Goal: Task Accomplishment & Management: Use online tool/utility

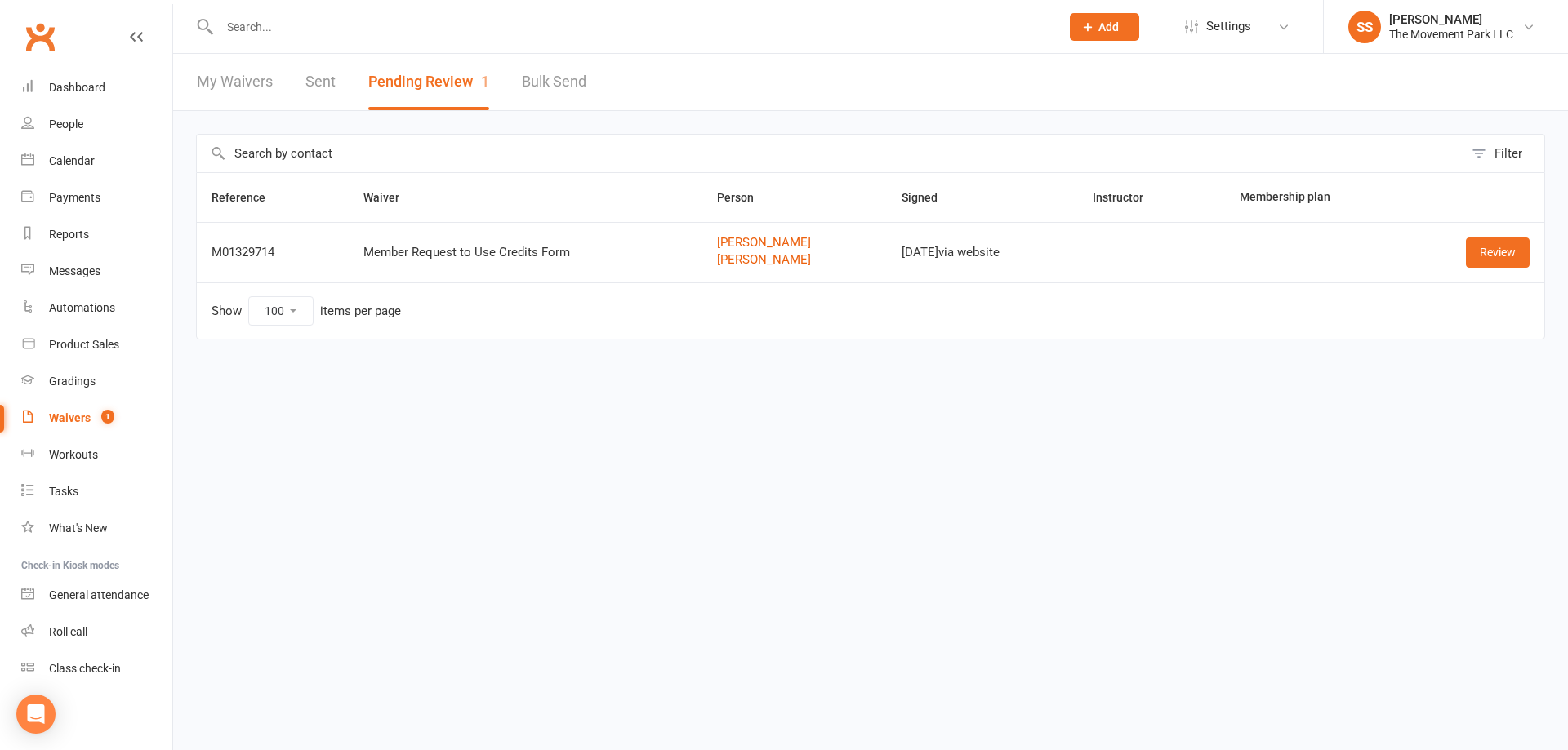
select select "100"
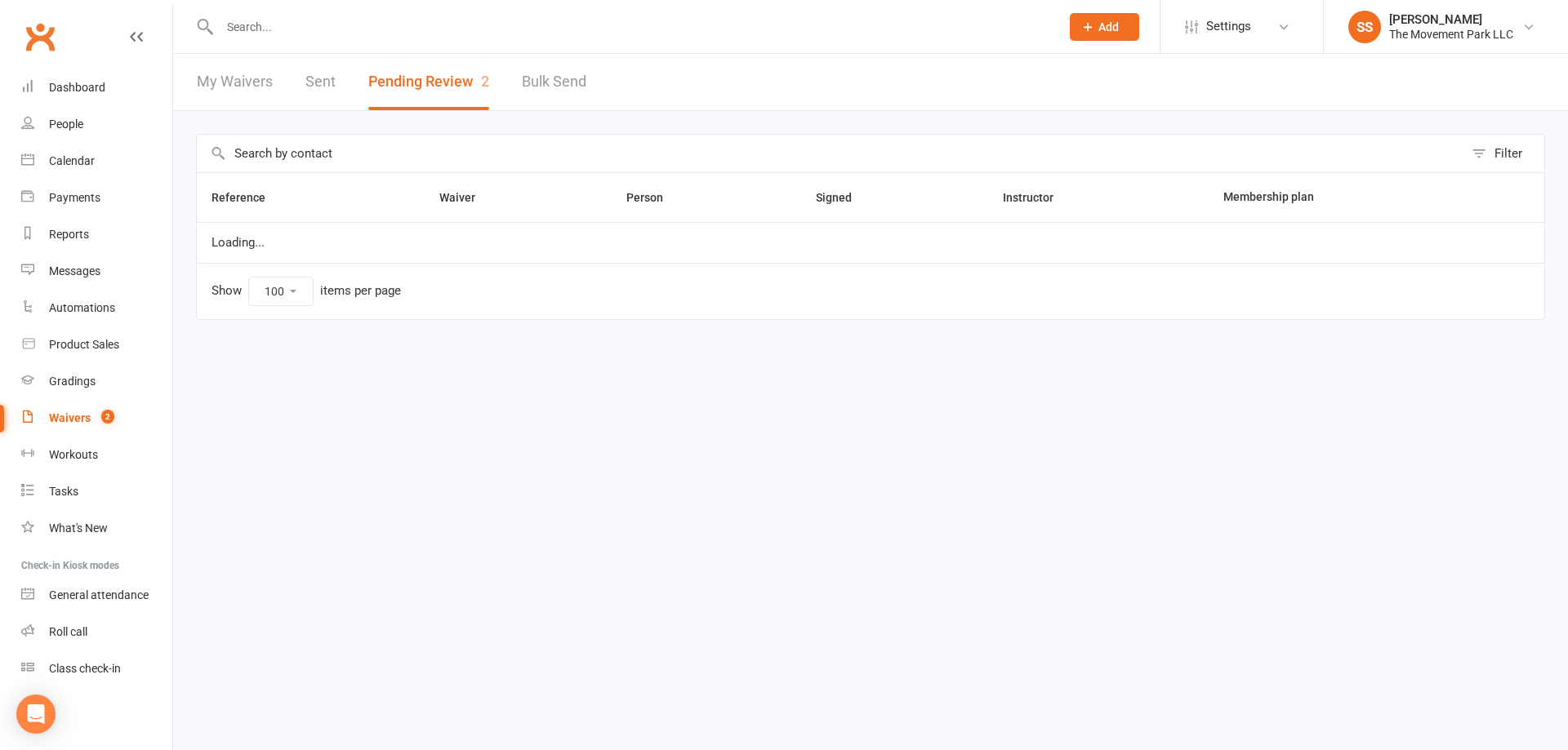
select select "100"
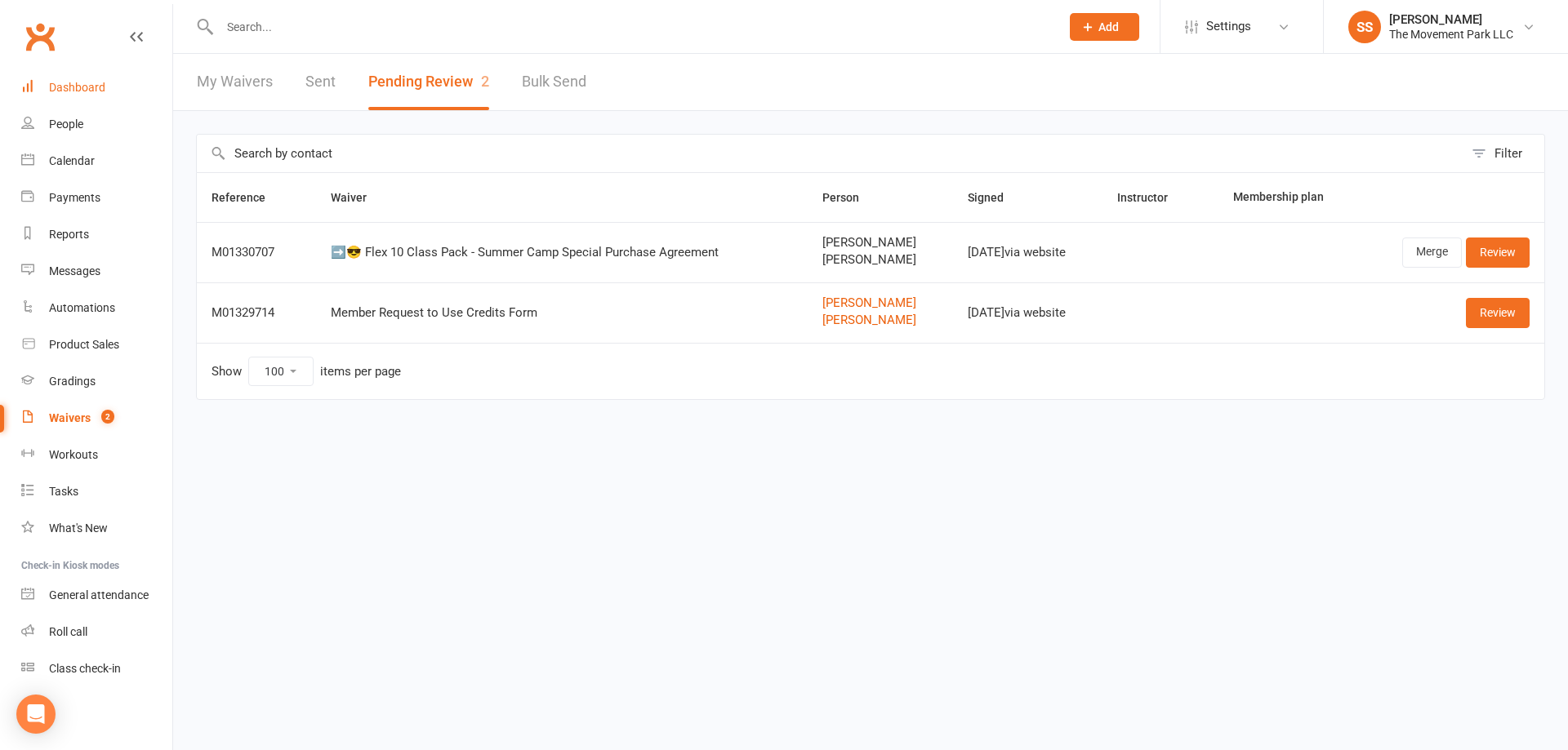
click at [69, 93] on div "Dashboard" at bounding box center [77, 87] width 57 height 13
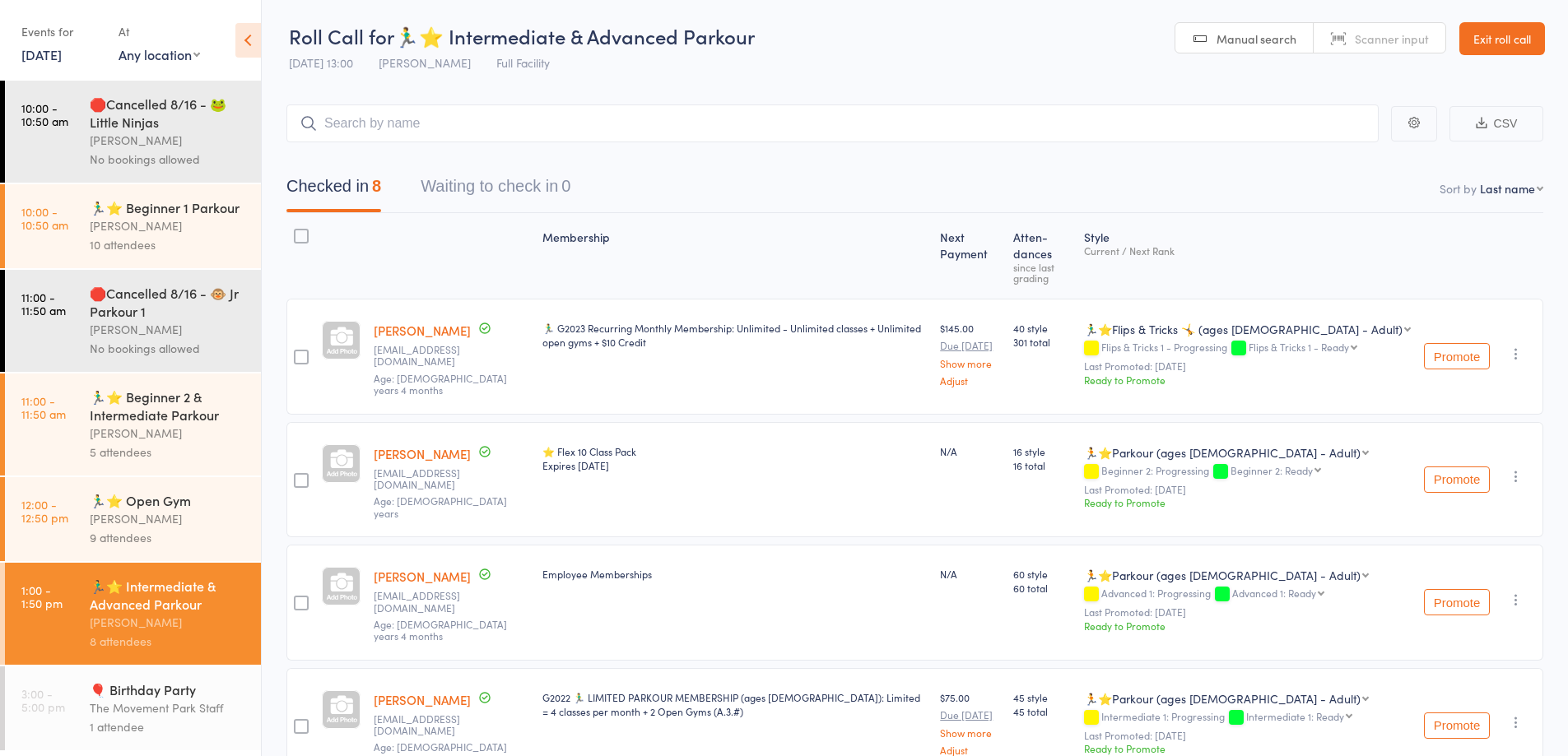
click at [639, 200] on nav "Checked in 8 Waiting to check in 0" at bounding box center [915, 190] width 1296 height 44
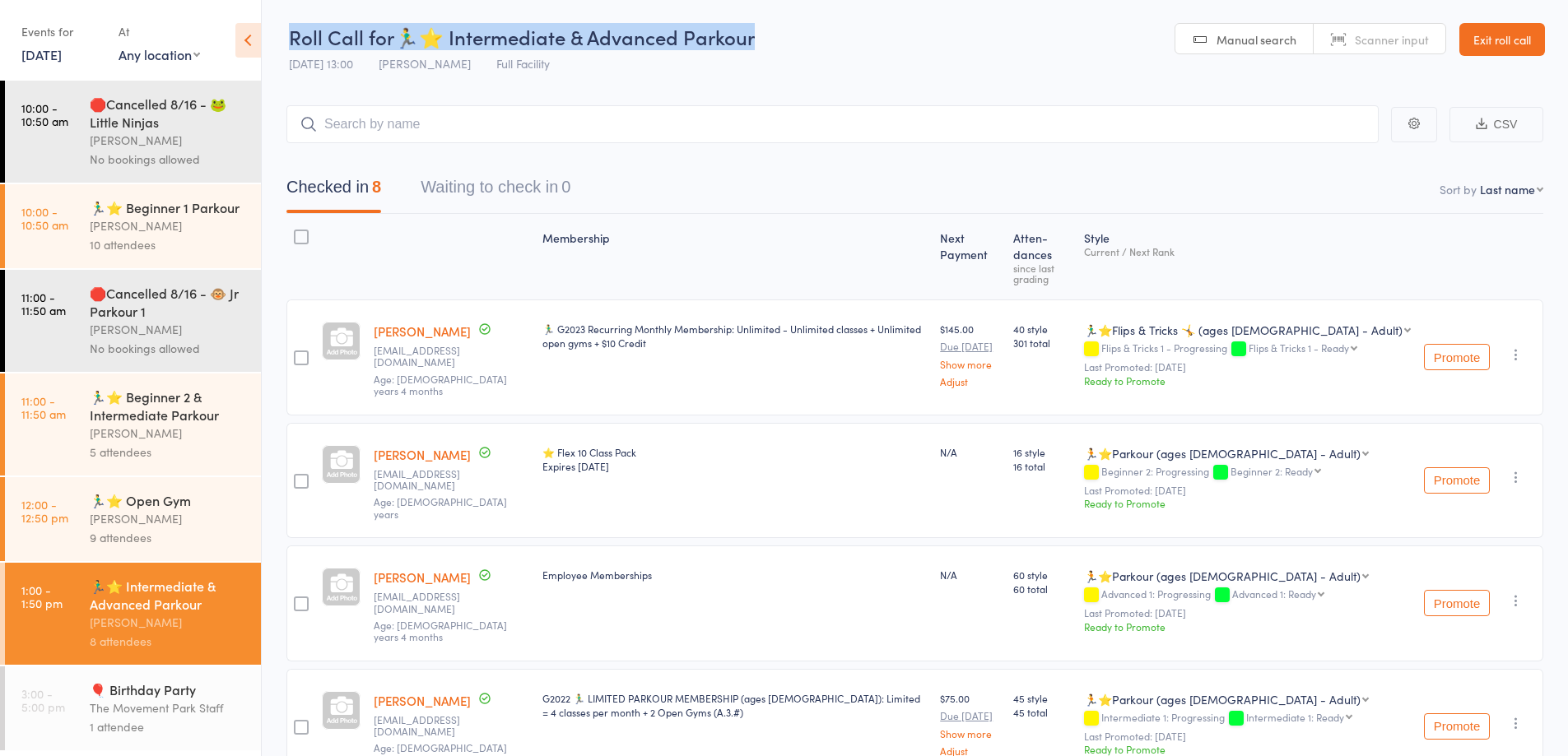
drag, startPoint x: 795, startPoint y: 48, endPoint x: 282, endPoint y: 43, distance: 513.0
click at [282, 43] on header "Roll Call for 🏃‍♂️⭐ Intermediate & Advanced Parkour 16 Aug 13:00 Rick King Full…" at bounding box center [915, 40] width 1307 height 81
click at [283, 43] on header "Roll Call for 🏃‍♂️⭐ Intermediate & Advanced Parkour 16 Aug 13:00 Rick King Full…" at bounding box center [915, 40] width 1307 height 81
drag, startPoint x: 806, startPoint y: 39, endPoint x: 272, endPoint y: 26, distance: 534.2
click at [272, 26] on header "Roll Call for 🏃‍♂️⭐ Intermediate & Advanced Parkour 16 Aug 13:00 Rick King Full…" at bounding box center [915, 40] width 1307 height 81
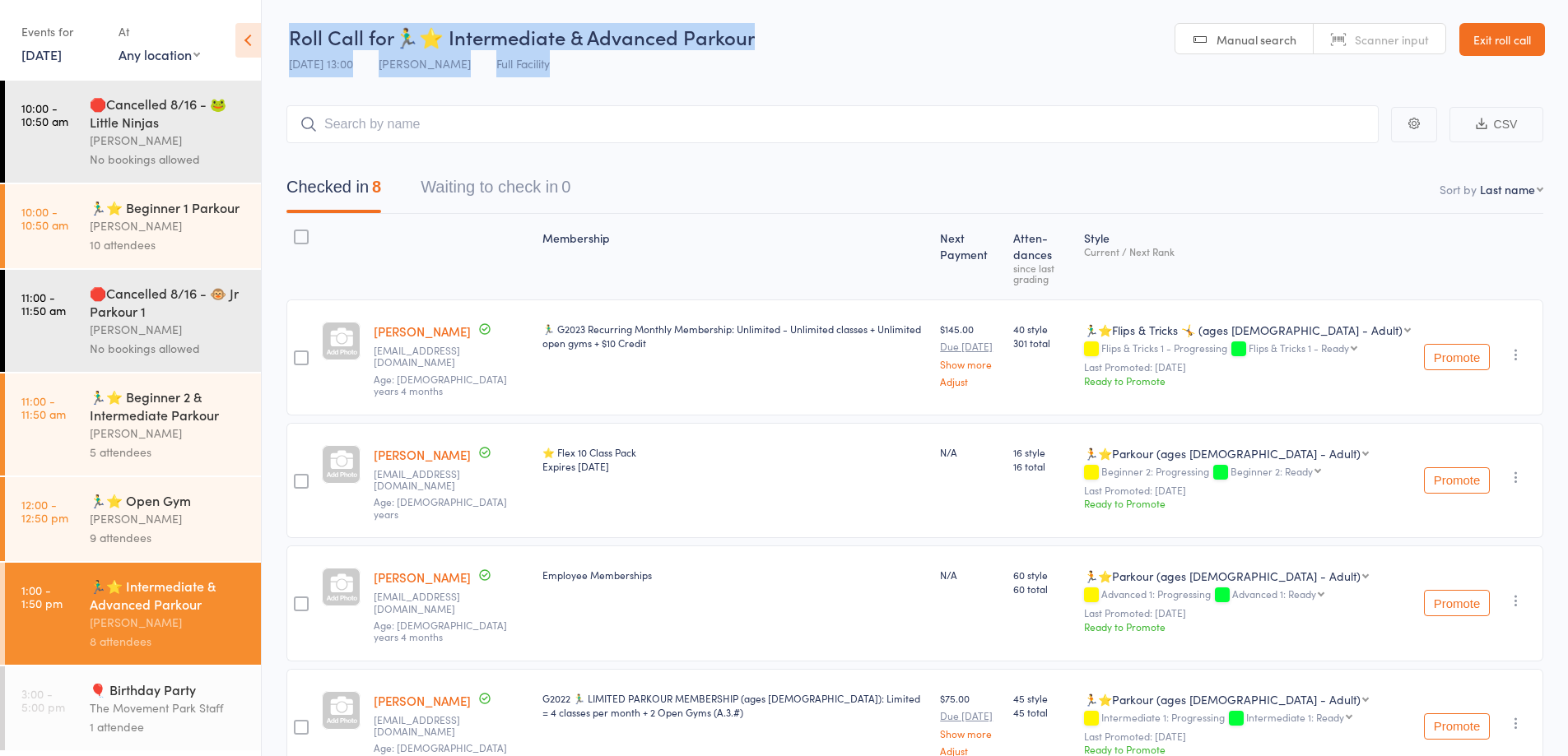
click at [273, 25] on header "Roll Call for 🏃‍♂️⭐ Intermediate & Advanced Parkour 16 Aug 13:00 Rick King Full…" at bounding box center [915, 40] width 1307 height 81
drag, startPoint x: 275, startPoint y: 28, endPoint x: 827, endPoint y: 41, distance: 552.2
click at [827, 41] on header "Roll Call for 🏃‍♂️⭐ Intermediate & Advanced Parkour 16 Aug 13:00 Rick King Full…" at bounding box center [915, 40] width 1307 height 81
drag, startPoint x: 827, startPoint y: 41, endPoint x: 605, endPoint y: 10, distance: 224.2
click at [826, 40] on header "Roll Call for 🏃‍♂️⭐ Intermediate & Advanced Parkour 16 Aug 13:00 Rick King Full…" at bounding box center [915, 40] width 1307 height 81
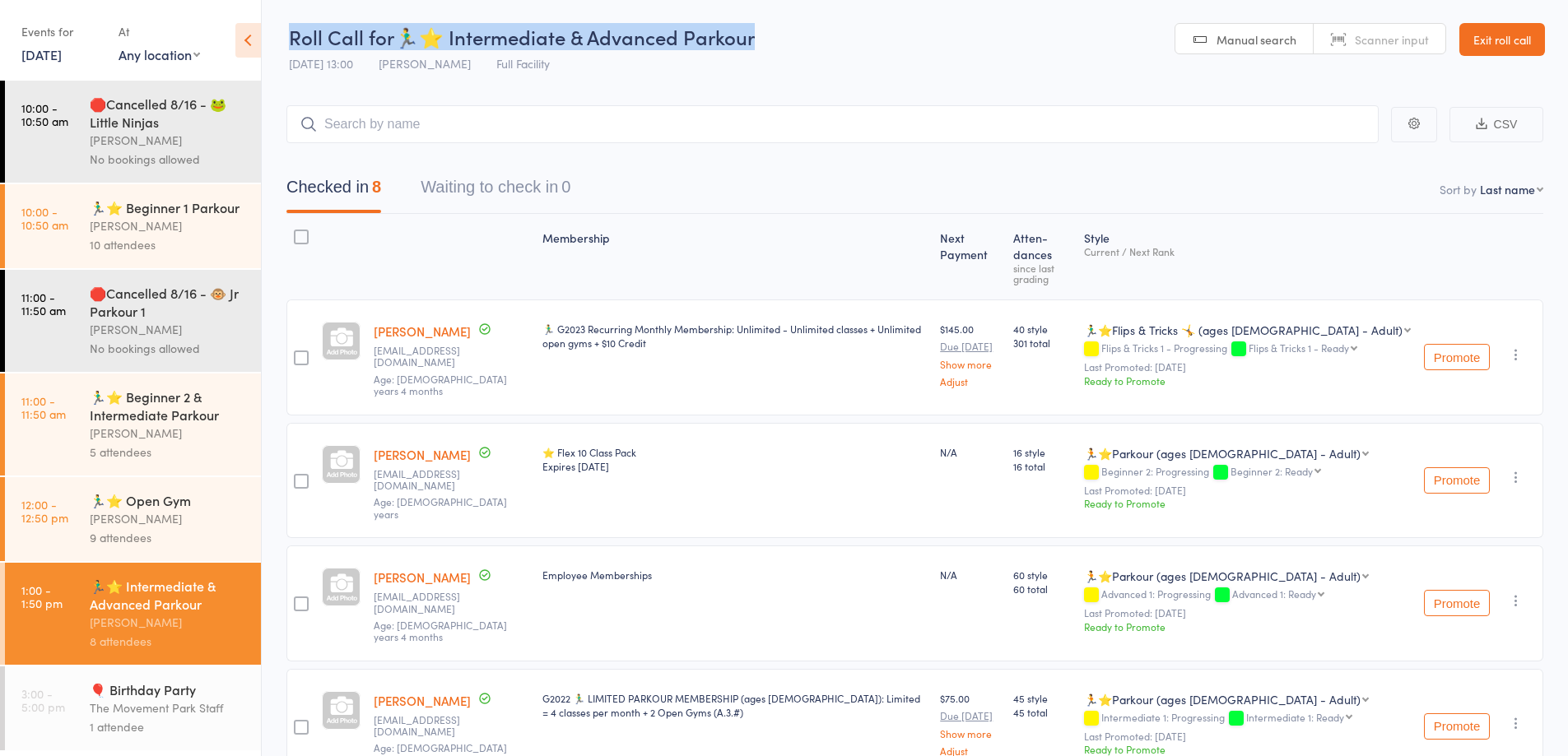
click at [1493, 45] on link "Exit roll call" at bounding box center [1501, 39] width 85 height 33
